Goal: Task Accomplishment & Management: Use online tool/utility

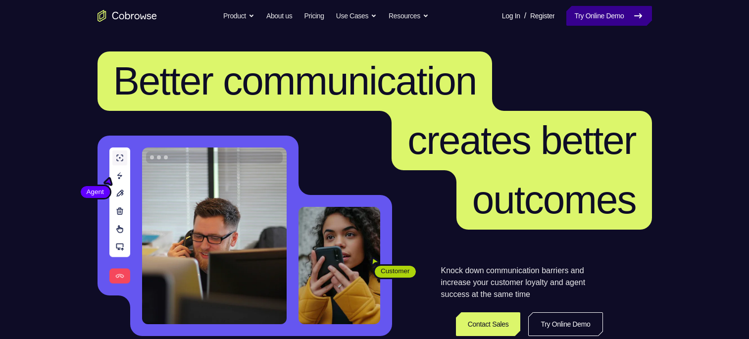
click at [586, 17] on link "Try Online Demo" at bounding box center [609, 16] width 85 height 20
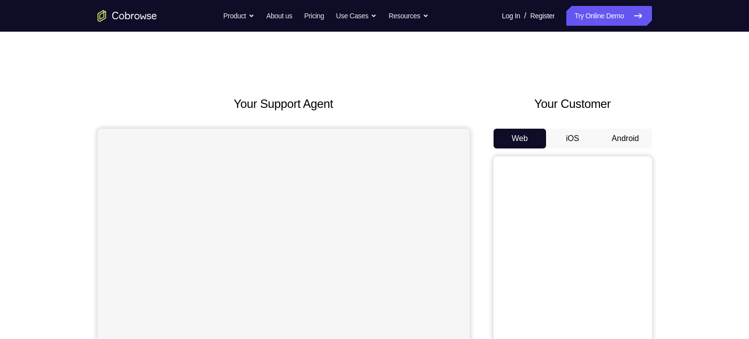
click at [634, 139] on button "Android" at bounding box center [625, 139] width 53 height 20
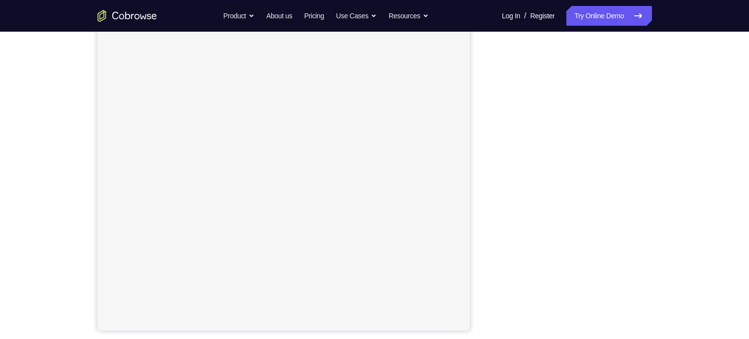
scroll to position [132, 0]
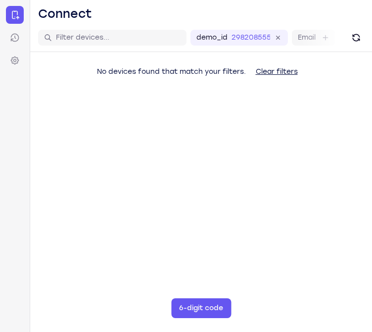
drag, startPoint x: 356, startPoint y: 52, endPoint x: 369, endPoint y: 193, distance: 141.8
click at [369, 193] on main "demo_id 2982085550 2982085550 Email User ID Device ID Device name 6-digit code …" at bounding box center [201, 190] width 342 height 332
